Goal: Go to known website: Go to known website

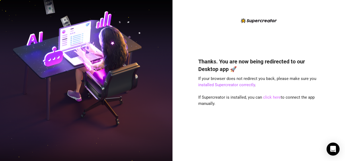
click at [269, 96] on link "click here" at bounding box center [272, 97] width 18 height 5
click at [270, 98] on link "click here" at bounding box center [272, 97] width 18 height 5
click at [268, 96] on link "click here" at bounding box center [272, 97] width 18 height 5
click at [270, 96] on link "click here" at bounding box center [272, 97] width 18 height 5
